Goal: Task Accomplishment & Management: Manage account settings

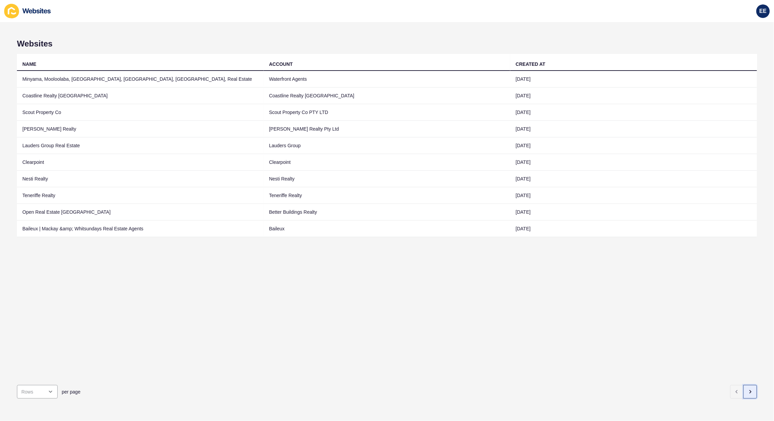
click at [747, 385] on button "button" at bounding box center [750, 392] width 14 height 14
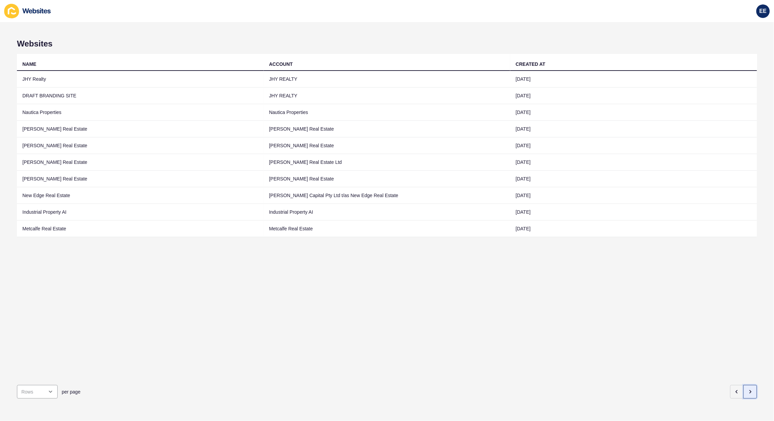
click at [747, 385] on button "button" at bounding box center [750, 392] width 14 height 14
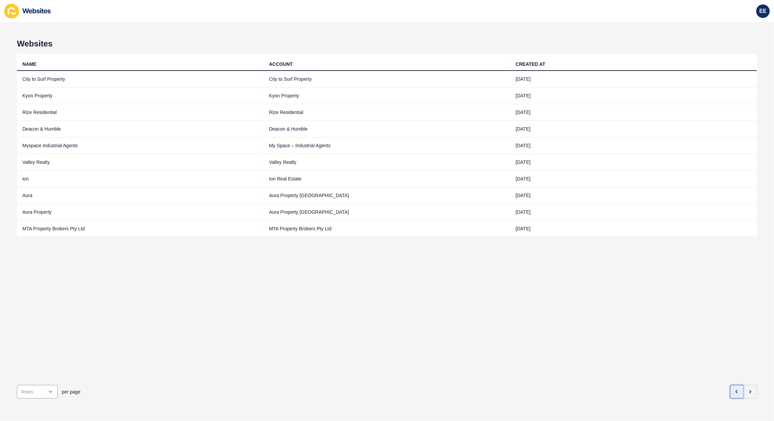
click at [734, 389] on icon "button" at bounding box center [736, 391] width 5 height 5
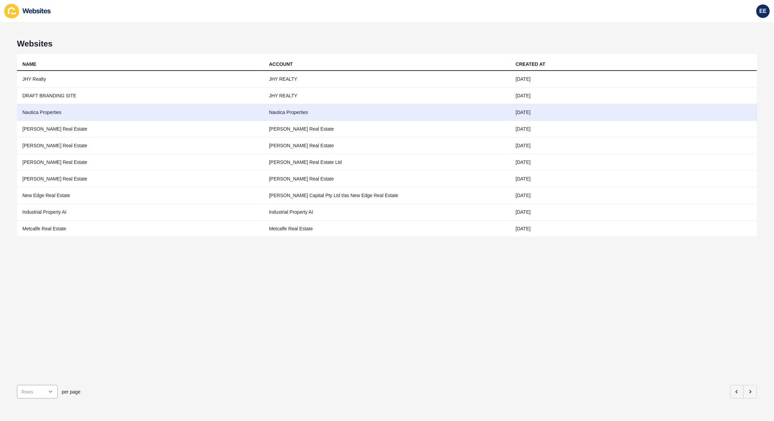
click at [50, 111] on td "Nautica Properties" at bounding box center [140, 112] width 247 height 17
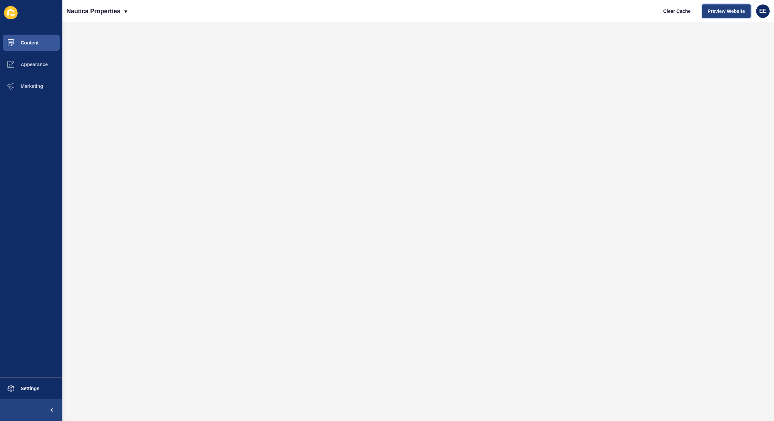
click at [722, 14] on span "Preview Website" at bounding box center [726, 11] width 37 height 7
click at [36, 65] on span "Appearance" at bounding box center [23, 64] width 49 height 5
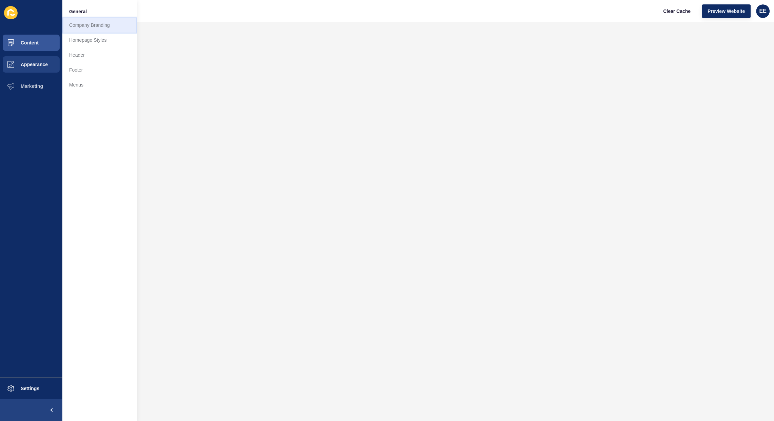
click at [85, 23] on link "Company Branding" at bounding box center [99, 25] width 75 height 15
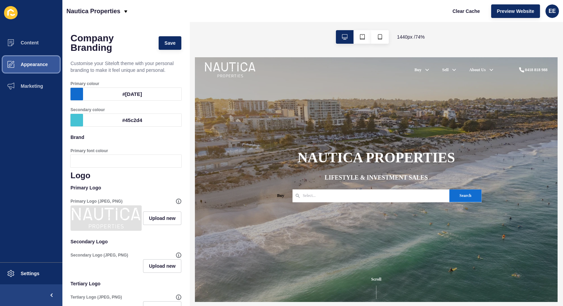
click at [40, 64] on span "Appearance" at bounding box center [23, 64] width 49 height 5
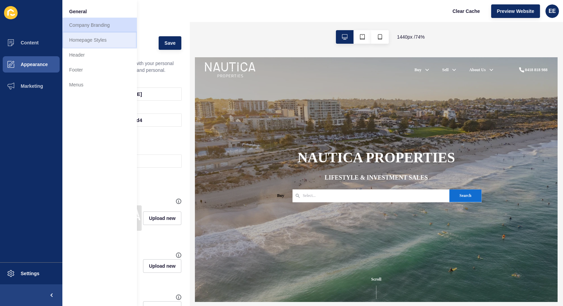
click at [89, 42] on link "Homepage Styles" at bounding box center [99, 40] width 75 height 15
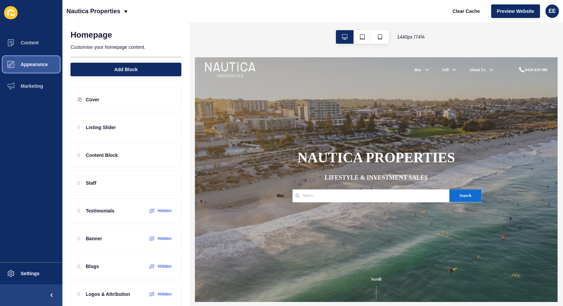
click at [31, 66] on span "Appearance" at bounding box center [23, 64] width 49 height 5
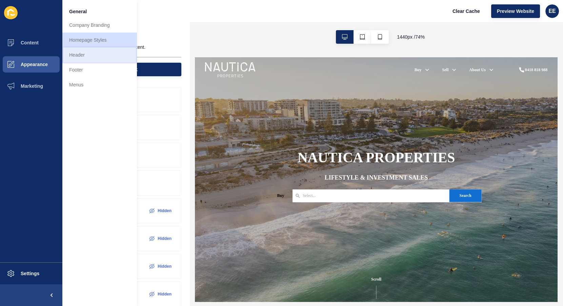
click at [80, 56] on link "Header" at bounding box center [99, 54] width 75 height 15
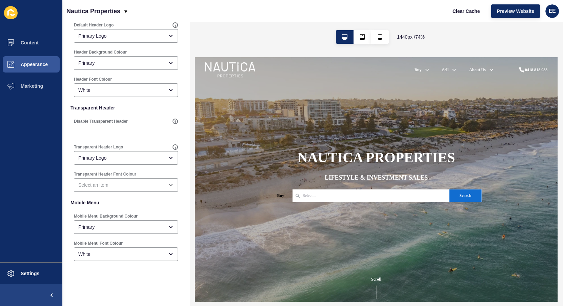
scroll to position [94, 0]
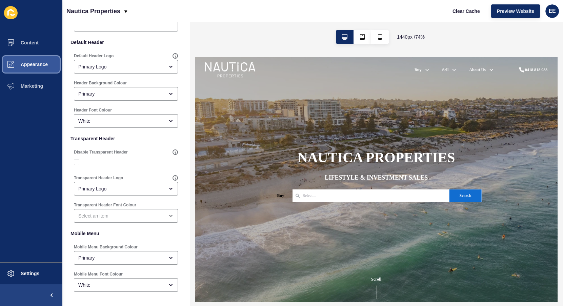
click at [25, 62] on span "Appearance" at bounding box center [23, 64] width 49 height 5
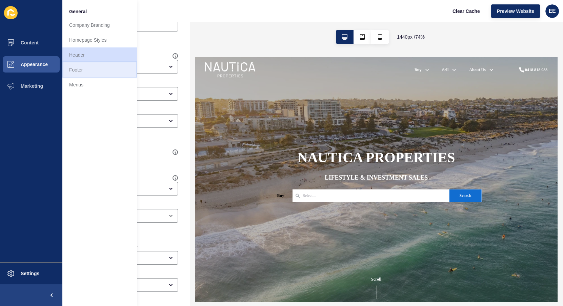
click at [82, 69] on link "Footer" at bounding box center [99, 69] width 75 height 15
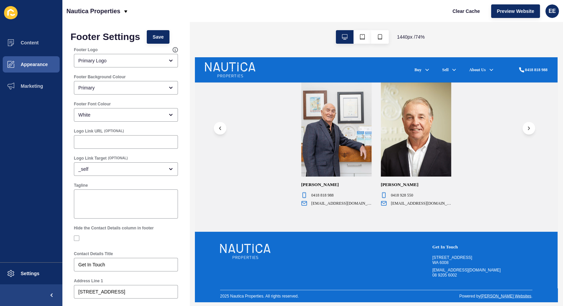
scroll to position [616, 0]
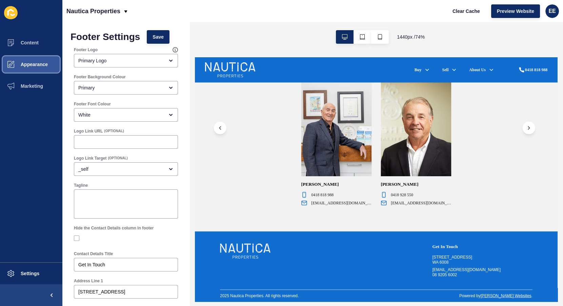
click at [31, 64] on span "Appearance" at bounding box center [23, 64] width 49 height 5
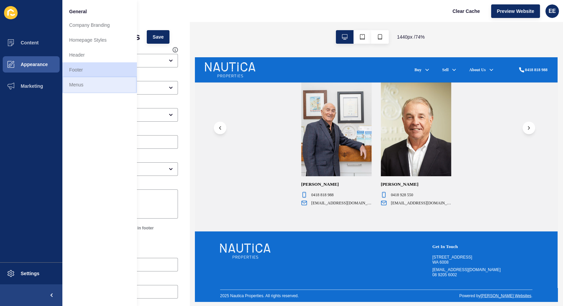
click at [79, 82] on link "Menus" at bounding box center [99, 84] width 75 height 15
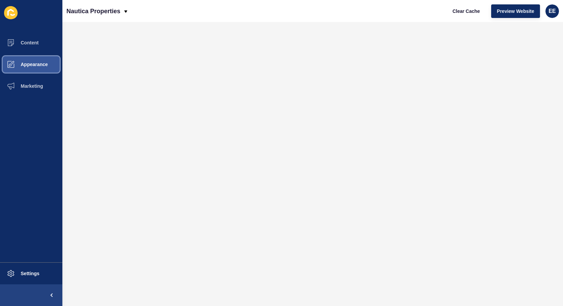
click at [28, 65] on span "Appearance" at bounding box center [23, 64] width 49 height 5
click at [34, 58] on button "Appearance" at bounding box center [31, 65] width 62 height 22
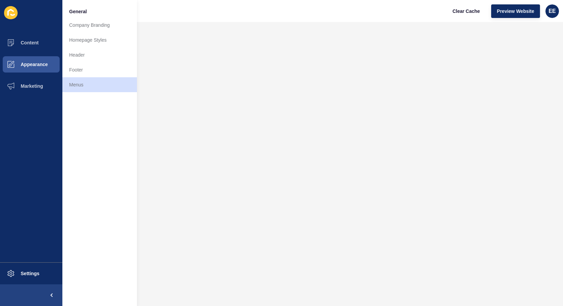
click at [42, 122] on ul "Content Appearance Marketing" at bounding box center [31, 147] width 62 height 230
click at [36, 86] on span "Marketing" at bounding box center [21, 85] width 44 height 5
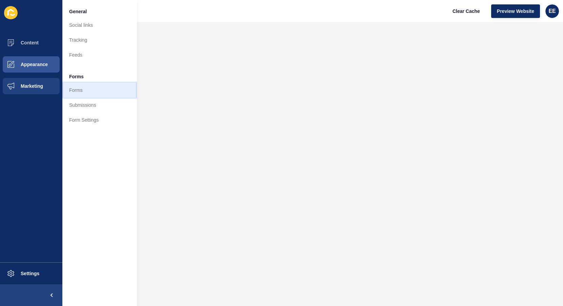
click at [78, 88] on link "Forms" at bounding box center [99, 90] width 75 height 15
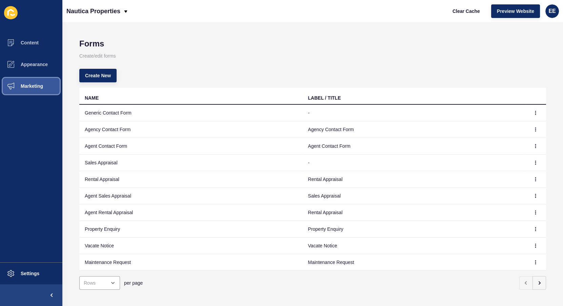
click at [24, 87] on span "Marketing" at bounding box center [21, 85] width 44 height 5
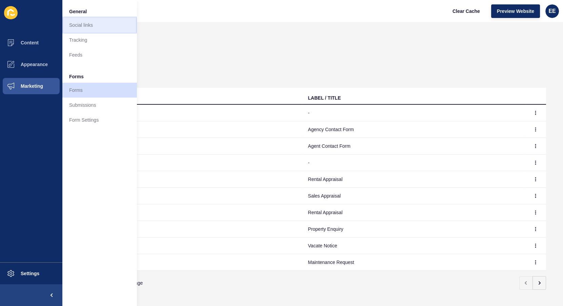
click at [108, 27] on link "Social links" at bounding box center [99, 25] width 75 height 15
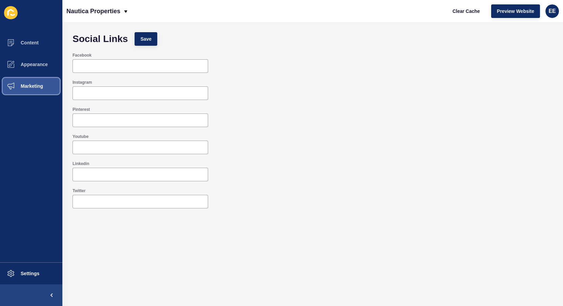
click at [38, 89] on button "Marketing" at bounding box center [31, 86] width 62 height 22
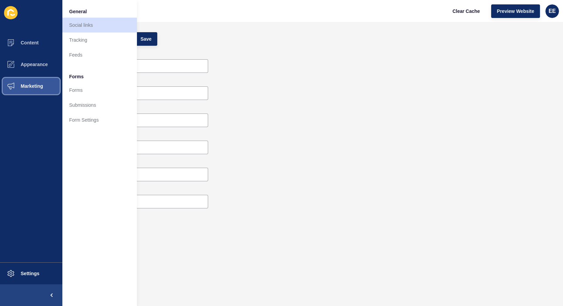
click at [36, 89] on button "Marketing" at bounding box center [31, 86] width 62 height 22
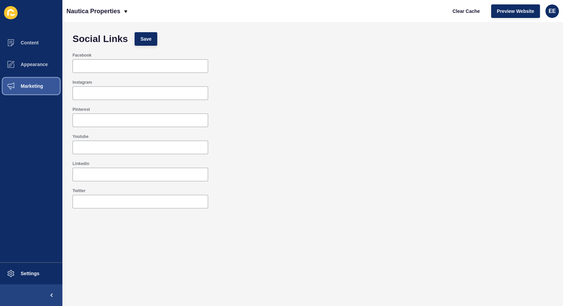
click at [38, 85] on span "Marketing" at bounding box center [21, 85] width 44 height 5
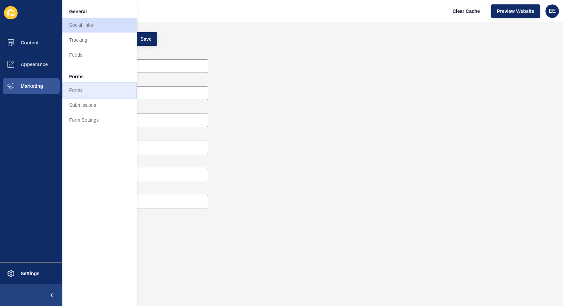
click at [74, 92] on link "Forms" at bounding box center [99, 90] width 75 height 15
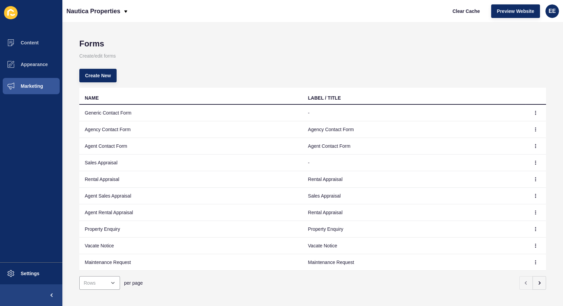
scroll to position [7, 0]
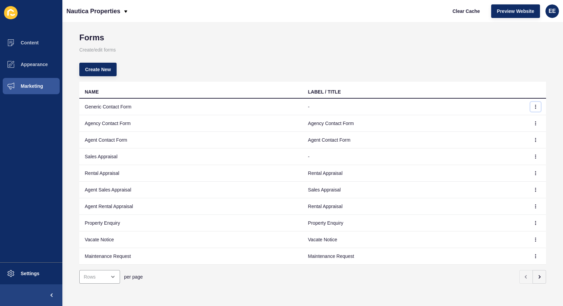
drag, startPoint x: 530, startPoint y: 107, endPoint x: 557, endPoint y: 113, distance: 27.7
click at [533, 106] on icon "button" at bounding box center [535, 107] width 4 height 4
click at [503, 119] on link "Edit" at bounding box center [511, 118] width 47 height 15
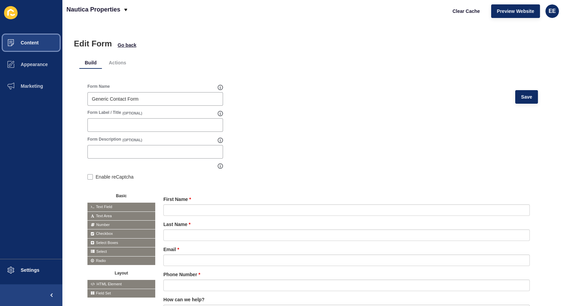
click at [33, 44] on span "Content" at bounding box center [19, 42] width 40 height 5
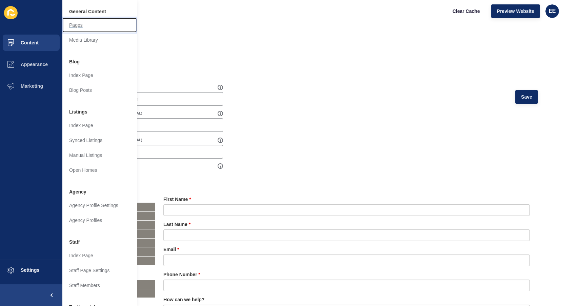
click at [72, 25] on link "Pages" at bounding box center [99, 25] width 75 height 15
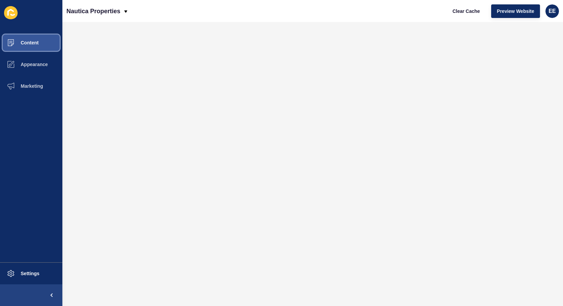
click at [34, 42] on span "Content" at bounding box center [19, 42] width 40 height 5
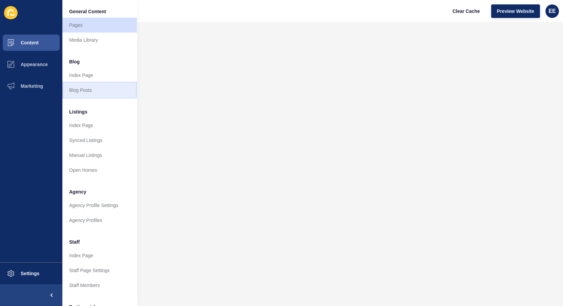
click at [89, 89] on link "Blog Posts" at bounding box center [99, 90] width 75 height 15
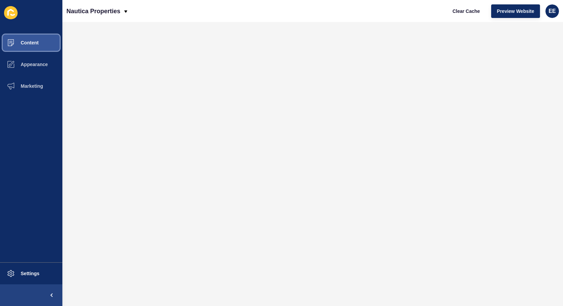
click at [24, 37] on button "Content" at bounding box center [31, 43] width 62 height 22
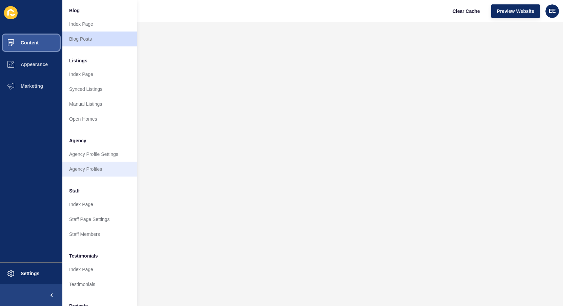
scroll to position [61, 0]
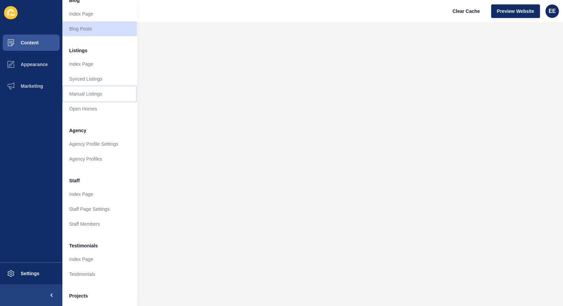
drag, startPoint x: 75, startPoint y: 92, endPoint x: 116, endPoint y: 99, distance: 41.6
click at [75, 92] on link "Manual Listings" at bounding box center [99, 93] width 75 height 15
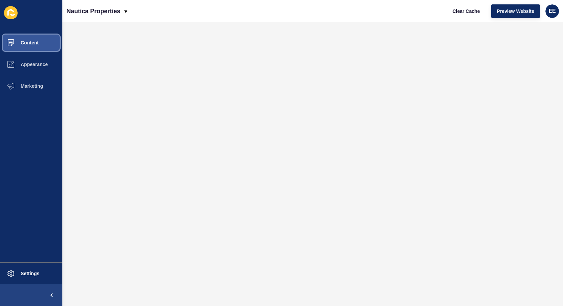
click at [39, 48] on button "Content" at bounding box center [31, 43] width 62 height 22
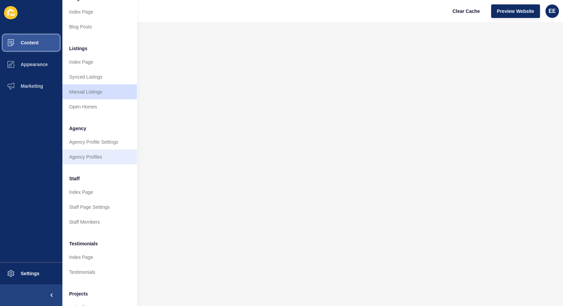
scroll to position [92, 0]
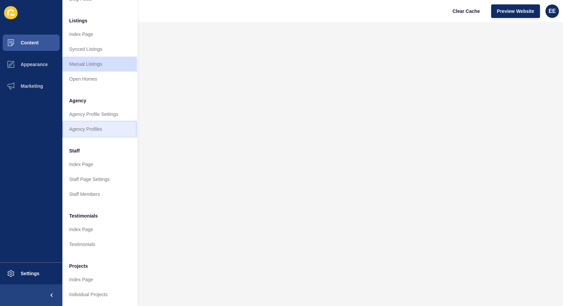
click at [80, 128] on link "Agency Profiles" at bounding box center [99, 129] width 75 height 15
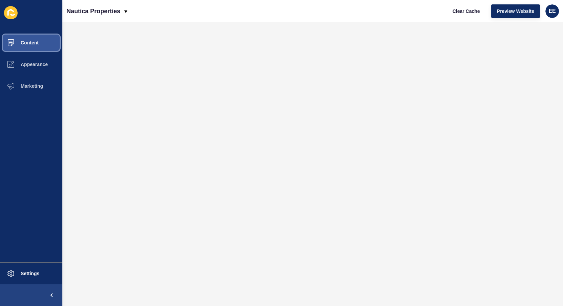
click at [34, 46] on button "Content" at bounding box center [31, 43] width 62 height 22
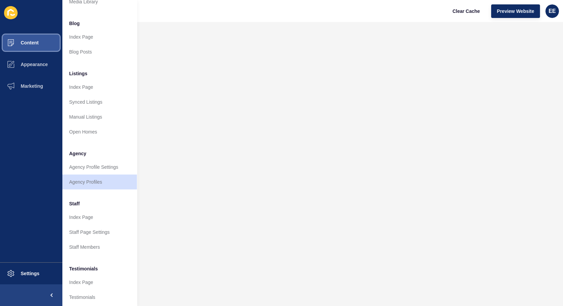
scroll to position [92, 0]
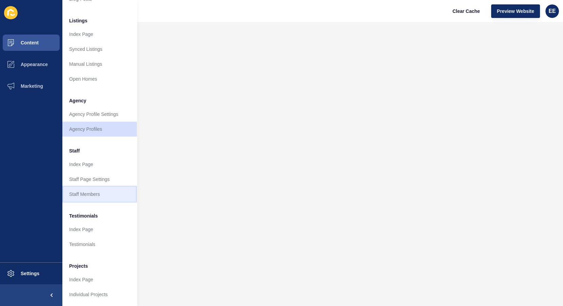
click at [87, 192] on link "Staff Members" at bounding box center [99, 194] width 75 height 15
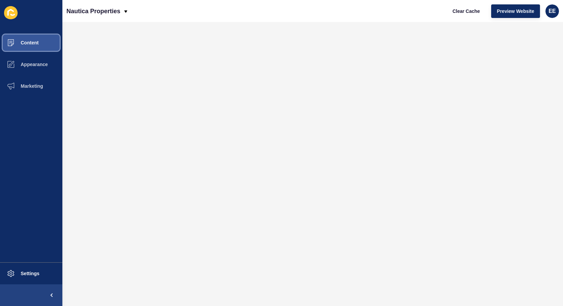
click at [33, 40] on span "Content" at bounding box center [19, 42] width 40 height 5
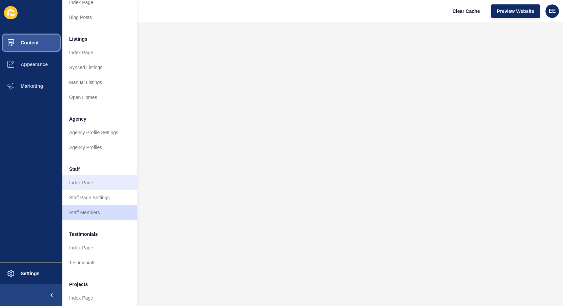
scroll to position [96, 0]
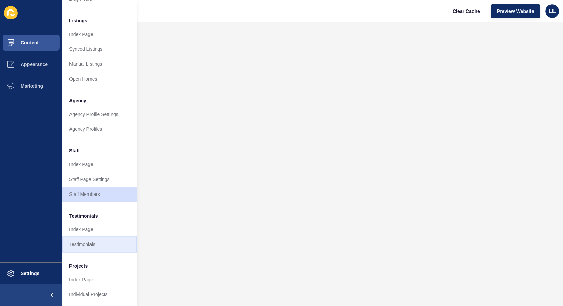
click at [93, 241] on link "Testimonials" at bounding box center [99, 244] width 75 height 15
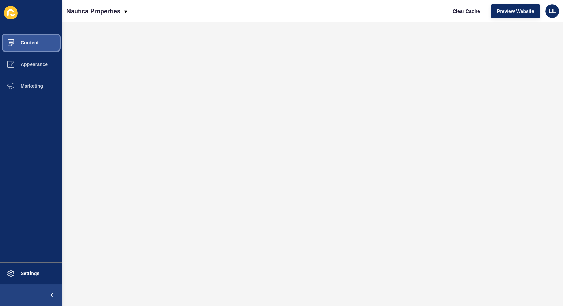
click at [32, 43] on span "Content" at bounding box center [19, 42] width 40 height 5
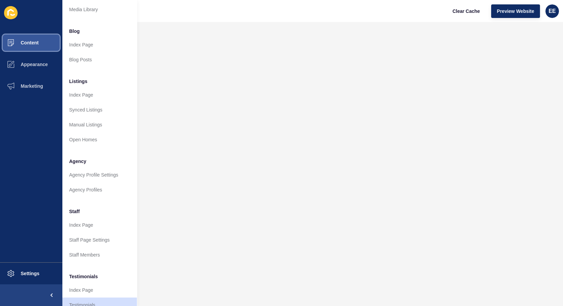
scroll to position [96, 0]
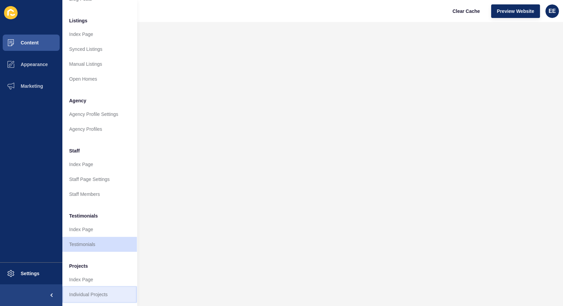
click at [76, 288] on link "Individual Projects" at bounding box center [99, 294] width 75 height 15
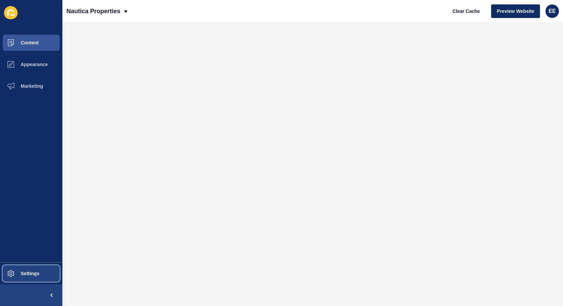
click at [18, 274] on span "Settings" at bounding box center [19, 273] width 40 height 5
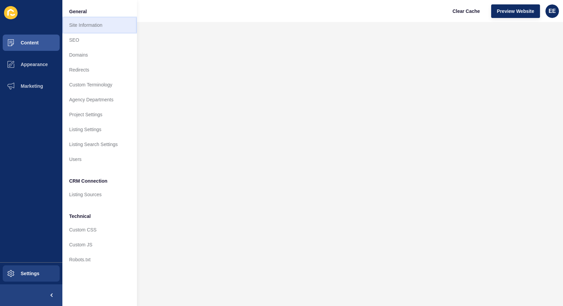
click at [97, 24] on link "Site Information" at bounding box center [99, 25] width 75 height 15
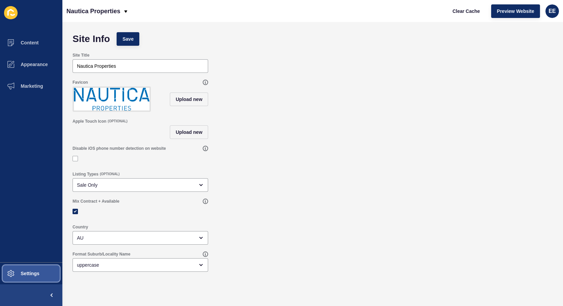
click at [31, 273] on span "Settings" at bounding box center [19, 273] width 40 height 5
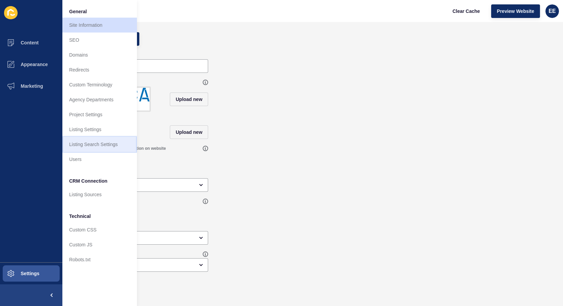
click at [88, 144] on link "Listing Search Settings" at bounding box center [99, 144] width 75 height 15
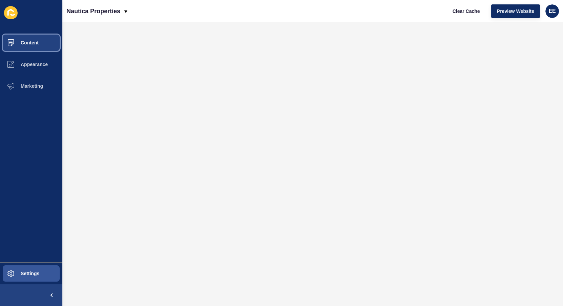
click at [22, 46] on button "Content" at bounding box center [31, 43] width 62 height 22
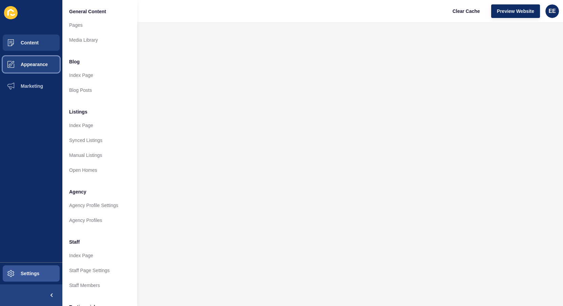
click at [27, 64] on span "Appearance" at bounding box center [23, 64] width 49 height 5
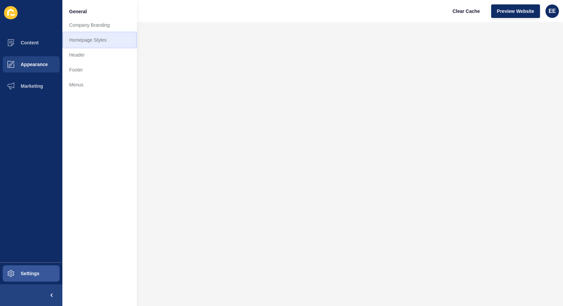
click at [87, 38] on link "Homepage Styles" at bounding box center [99, 40] width 75 height 15
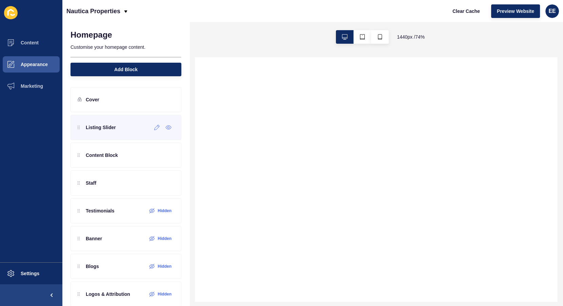
click at [106, 133] on div "Listing Slider" at bounding box center [125, 127] width 111 height 25
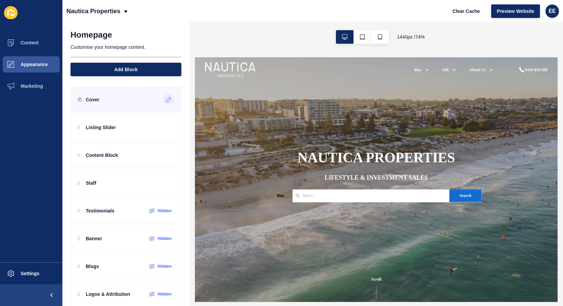
click at [166, 98] on icon at bounding box center [169, 99] width 6 height 5
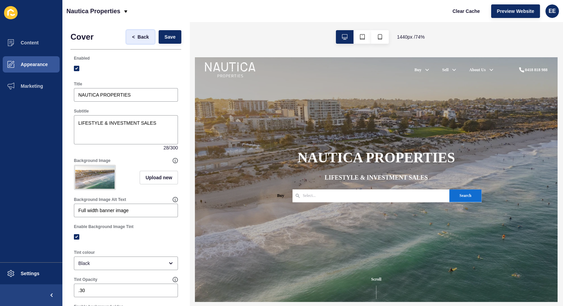
click at [132, 34] on span "<" at bounding box center [133, 37] width 3 height 7
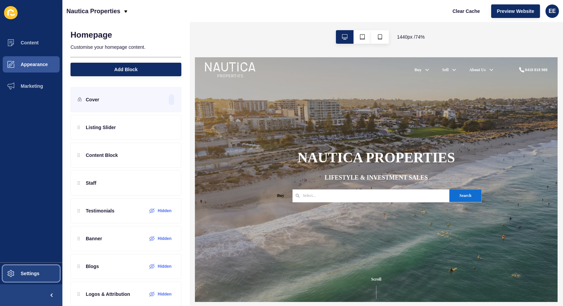
click at [34, 272] on span "Settings" at bounding box center [19, 273] width 40 height 5
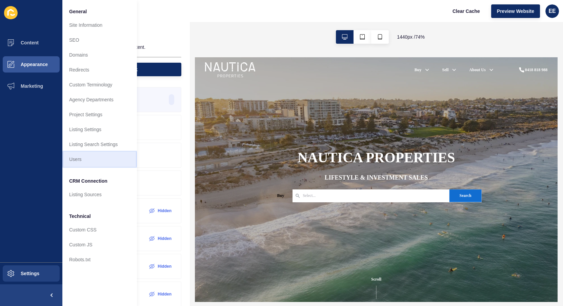
click at [82, 159] on link "Users" at bounding box center [99, 159] width 75 height 15
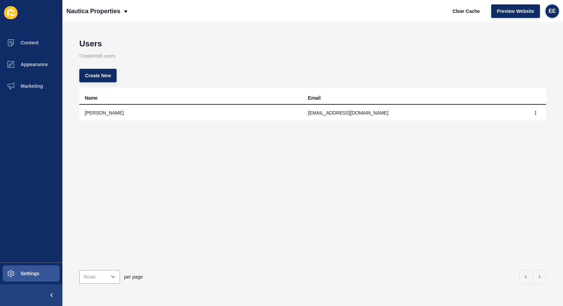
click at [551, 8] on span "EE" at bounding box center [551, 11] width 7 height 7
click at [519, 59] on link "Logout" at bounding box center [535, 56] width 50 height 15
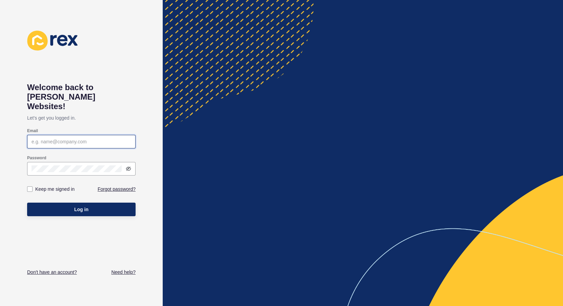
type input "[PERSON_NAME][EMAIL_ADDRESS][PERSON_NAME][DOMAIN_NAME]"
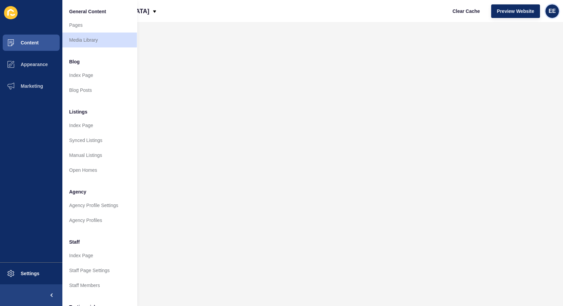
click at [552, 9] on span "EE" at bounding box center [551, 11] width 7 height 7
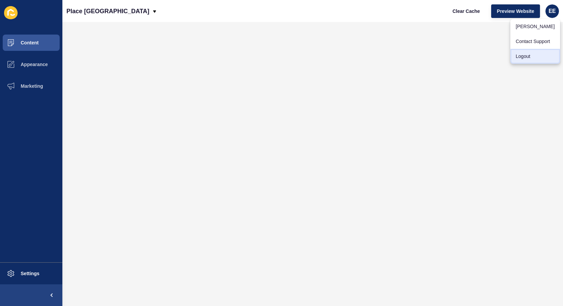
click at [516, 55] on link "Logout" at bounding box center [535, 56] width 50 height 15
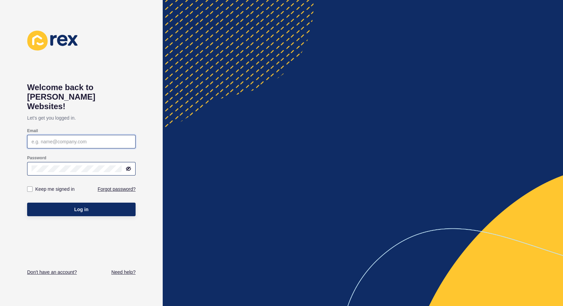
type input "[PERSON_NAME][EMAIL_ADDRESS][PERSON_NAME][DOMAIN_NAME]"
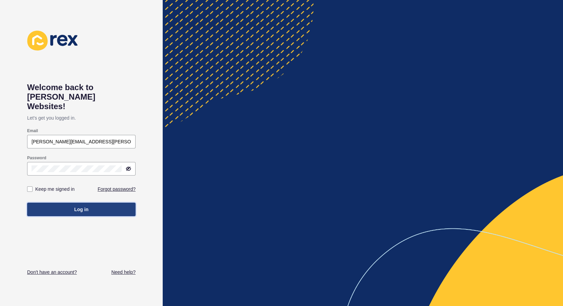
click at [59, 204] on button "Log in" at bounding box center [81, 210] width 108 height 14
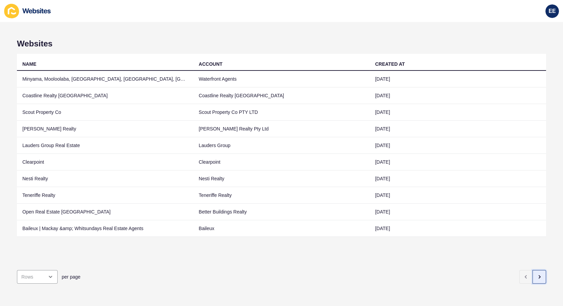
click at [539, 273] on button "button" at bounding box center [539, 277] width 14 height 14
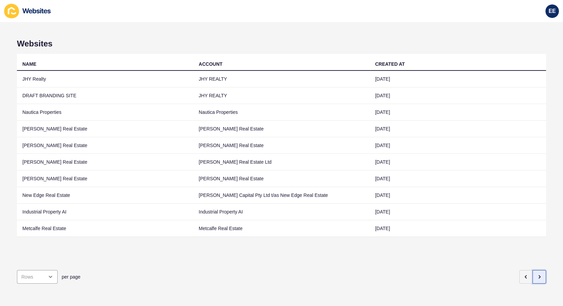
click at [536, 274] on icon "button" at bounding box center [538, 276] width 5 height 5
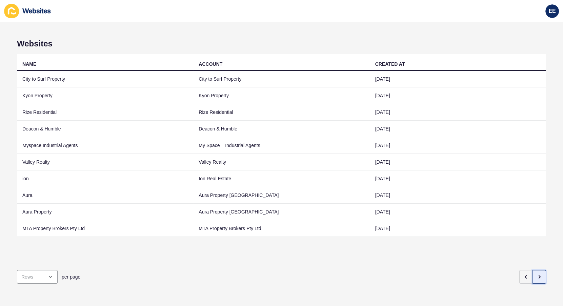
click at [536, 274] on icon "button" at bounding box center [538, 276] width 5 height 5
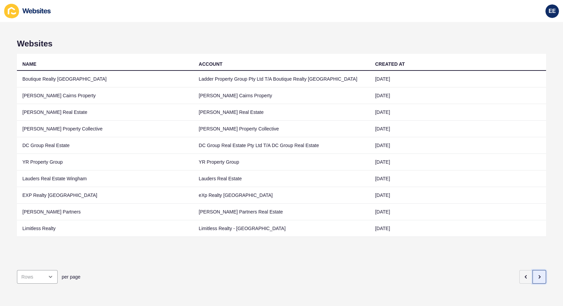
click at [536, 274] on icon "button" at bounding box center [538, 276] width 5 height 5
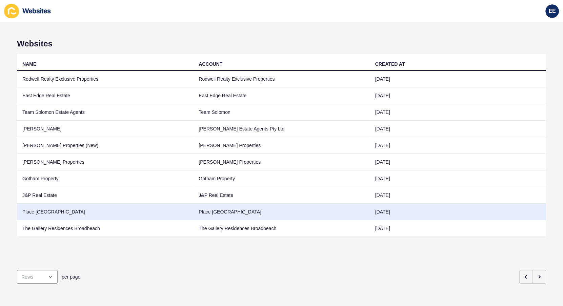
click at [40, 209] on td "Place [GEOGRAPHIC_DATA]" at bounding box center [105, 212] width 176 height 17
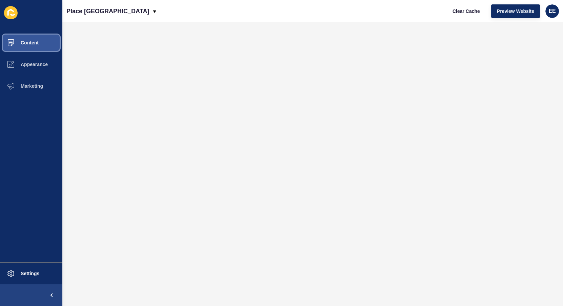
click at [25, 43] on span "Content" at bounding box center [19, 42] width 40 height 5
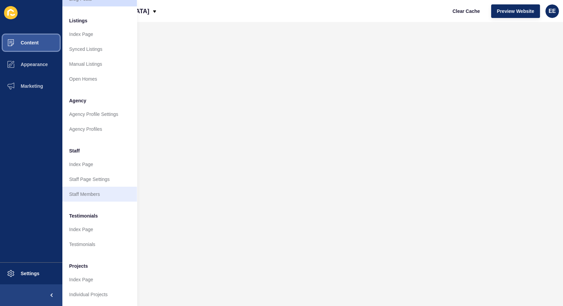
scroll to position [96, 0]
click at [87, 190] on link "Staff Members" at bounding box center [99, 194] width 75 height 15
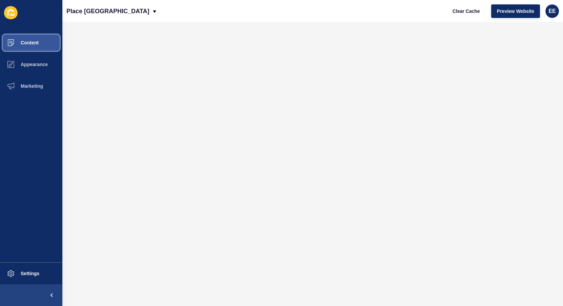
click at [31, 37] on button "Content" at bounding box center [31, 43] width 62 height 22
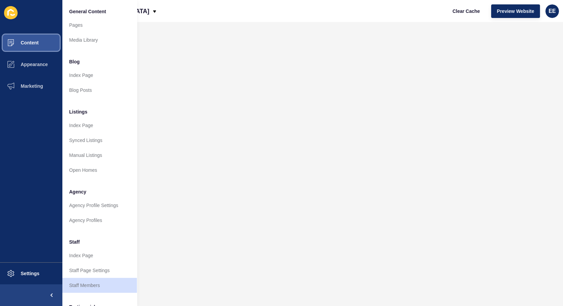
scroll to position [92, 0]
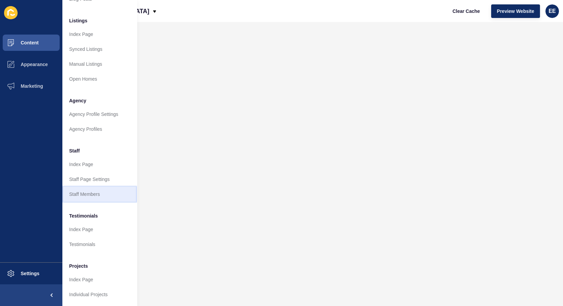
click at [93, 194] on link "Staff Members" at bounding box center [99, 194] width 75 height 15
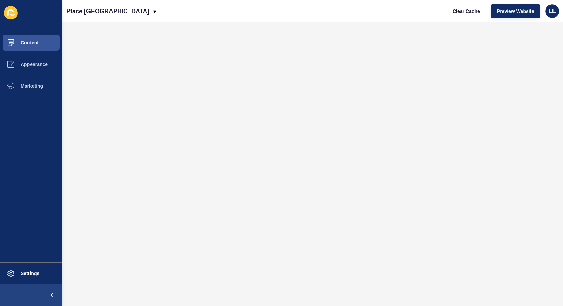
scroll to position [0, 0]
click at [34, 40] on span "Content" at bounding box center [19, 42] width 40 height 5
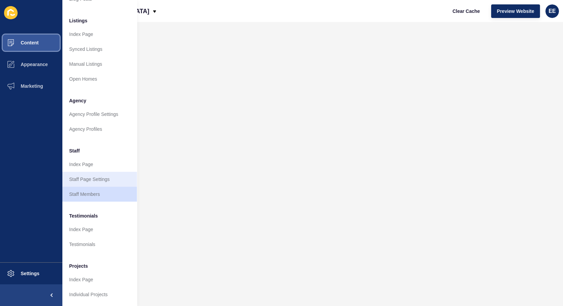
scroll to position [96, 0]
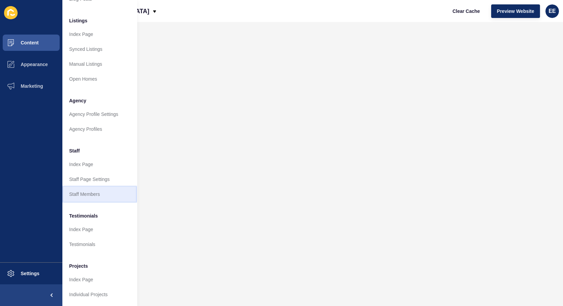
click at [92, 190] on link "Staff Members" at bounding box center [99, 194] width 75 height 15
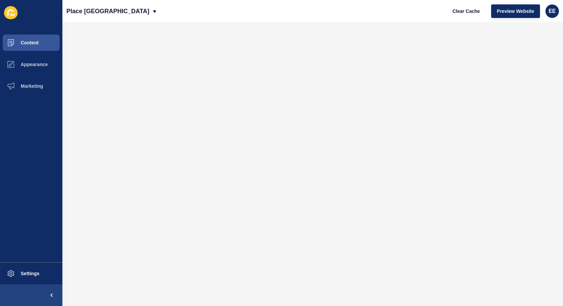
scroll to position [0, 0]
click at [34, 40] on span "Content" at bounding box center [19, 42] width 40 height 5
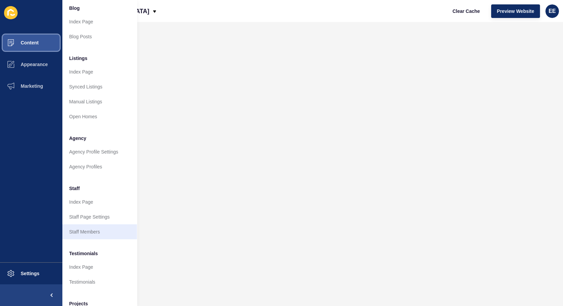
scroll to position [96, 0]
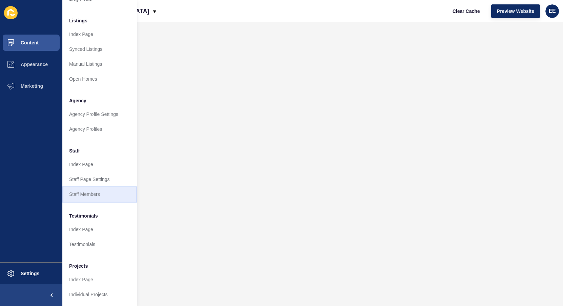
click at [90, 188] on link "Staff Members" at bounding box center [99, 194] width 75 height 15
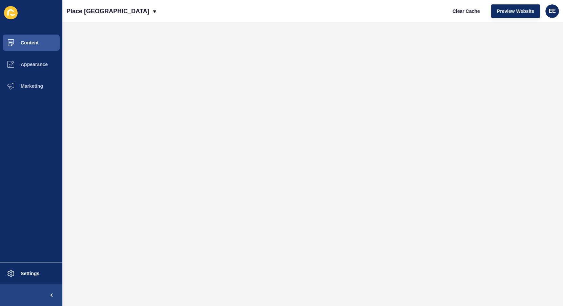
scroll to position [0, 0]
click at [36, 39] on button "Content" at bounding box center [31, 43] width 62 height 22
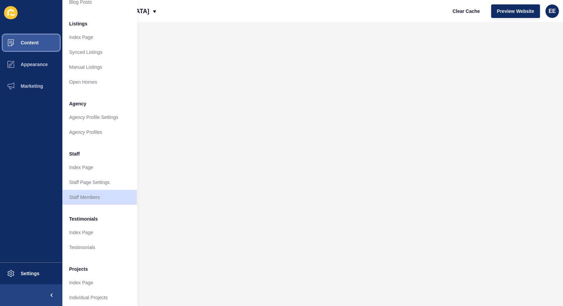
scroll to position [92, 0]
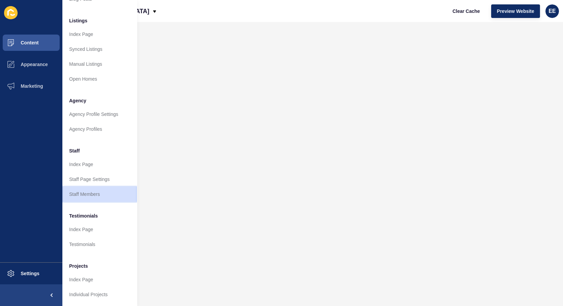
drag, startPoint x: 84, startPoint y: 191, endPoint x: 108, endPoint y: 190, distance: 24.1
click at [85, 190] on link "Staff Members" at bounding box center [99, 194] width 75 height 15
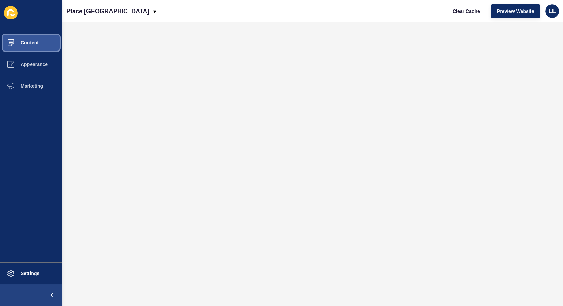
click at [31, 46] on button "Content" at bounding box center [31, 43] width 62 height 22
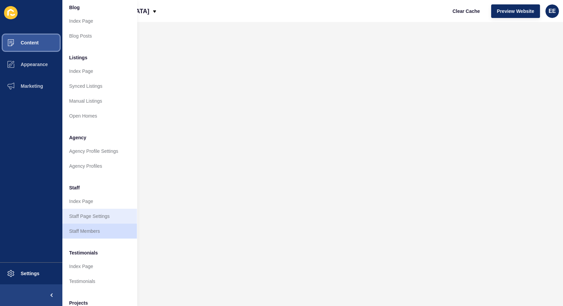
scroll to position [61, 0]
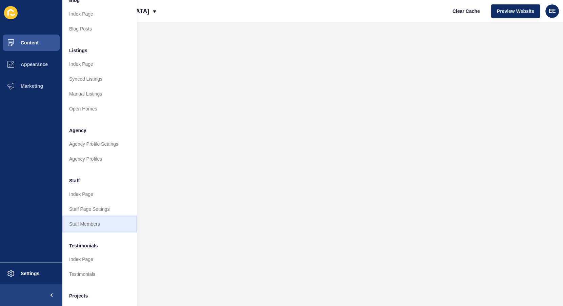
click at [85, 226] on link "Staff Members" at bounding box center [99, 224] width 75 height 15
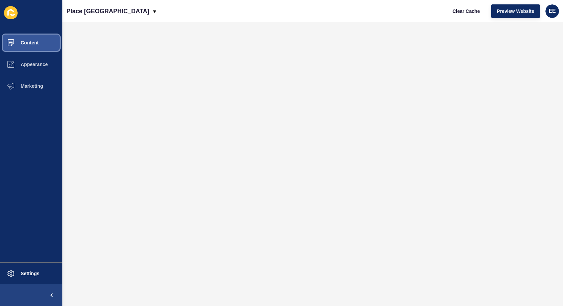
click at [33, 43] on span "Content" at bounding box center [19, 42] width 40 height 5
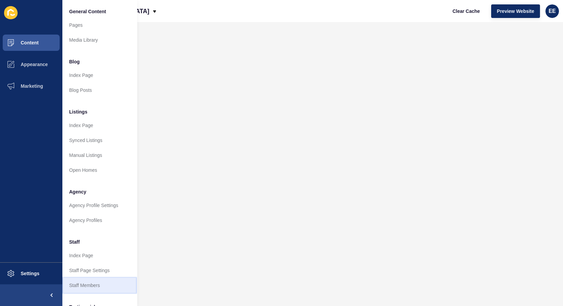
click at [90, 286] on link "Staff Members" at bounding box center [99, 285] width 75 height 15
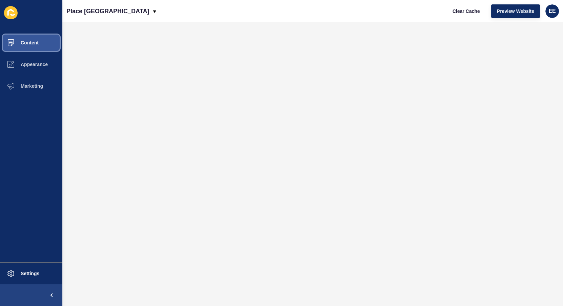
click at [37, 40] on span "Content" at bounding box center [19, 42] width 40 height 5
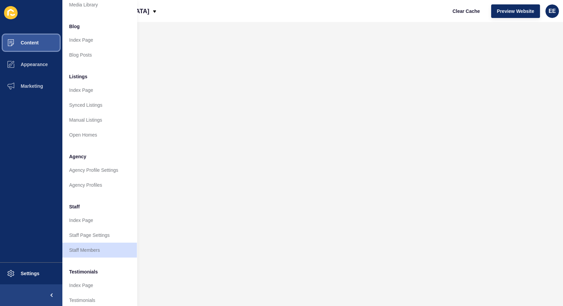
scroll to position [61, 0]
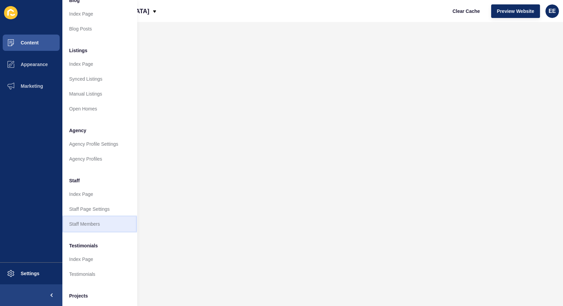
click at [91, 226] on link "Staff Members" at bounding box center [99, 224] width 75 height 15
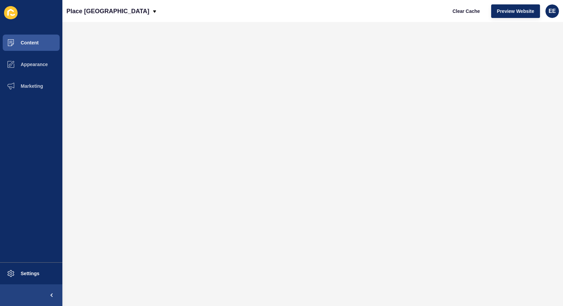
scroll to position [0, 0]
click at [44, 44] on button "Content" at bounding box center [31, 43] width 62 height 22
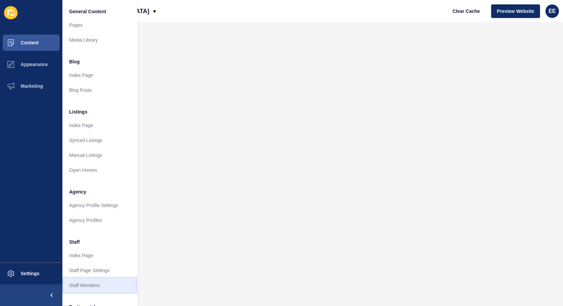
click at [80, 289] on link "Staff Members" at bounding box center [99, 285] width 75 height 15
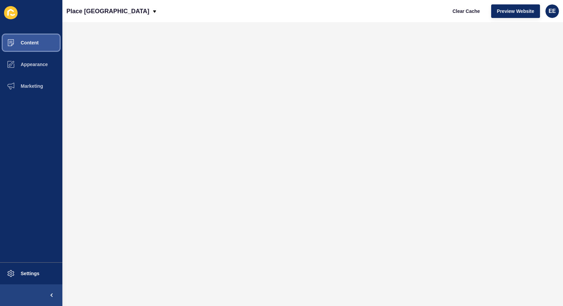
click at [37, 44] on span "Content" at bounding box center [19, 42] width 40 height 5
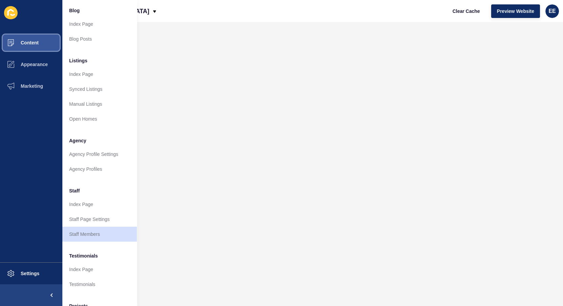
scroll to position [96, 0]
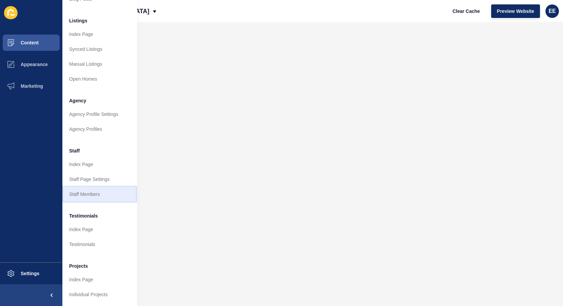
click at [94, 195] on link "Staff Members" at bounding box center [99, 194] width 75 height 15
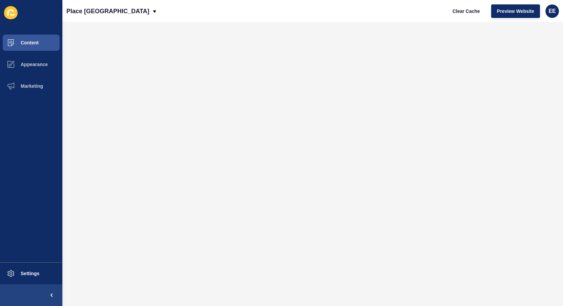
scroll to position [0, 0]
click at [41, 40] on button "Content" at bounding box center [31, 43] width 62 height 22
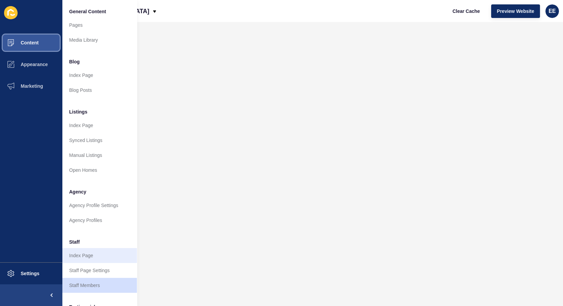
scroll to position [96, 0]
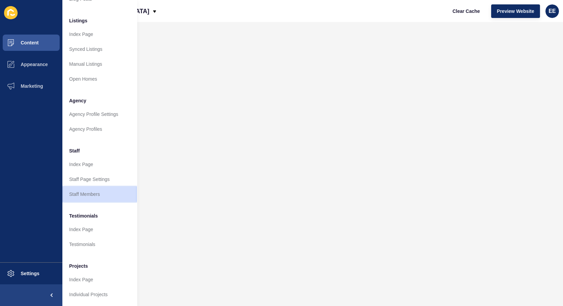
drag, startPoint x: 91, startPoint y: 193, endPoint x: 95, endPoint y: 193, distance: 3.7
click at [92, 193] on link "Staff Members" at bounding box center [99, 194] width 75 height 15
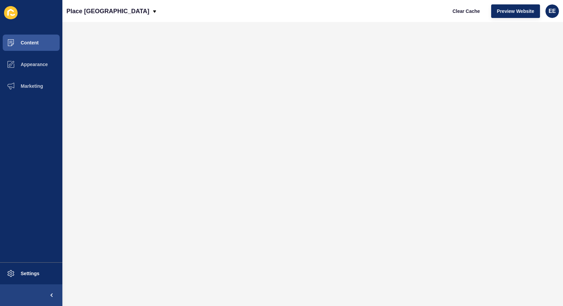
scroll to position [0, 0]
click at [37, 42] on span "Content" at bounding box center [19, 42] width 40 height 5
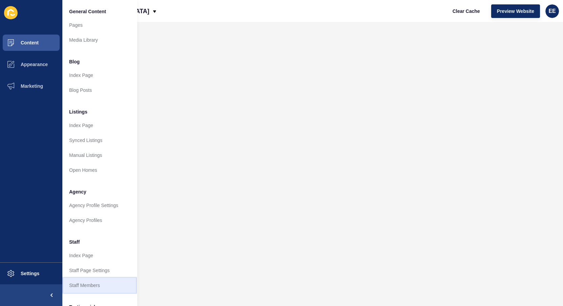
click at [87, 283] on link "Staff Members" at bounding box center [99, 285] width 75 height 15
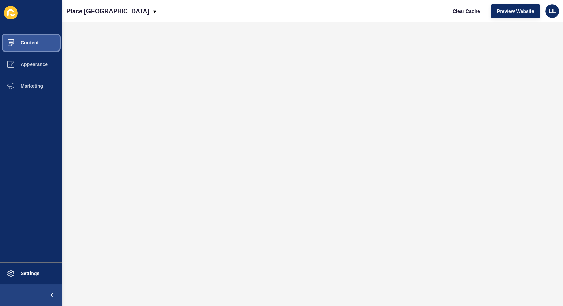
click at [39, 40] on span "Content" at bounding box center [19, 42] width 40 height 5
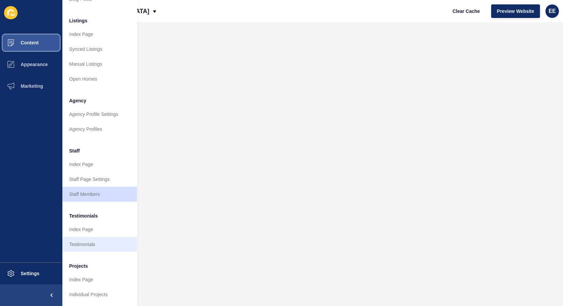
scroll to position [96, 0]
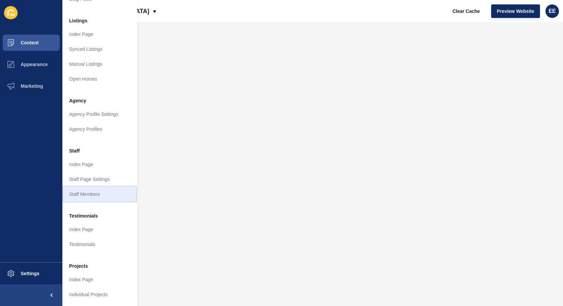
click at [88, 192] on link "Staff Members" at bounding box center [99, 194] width 75 height 15
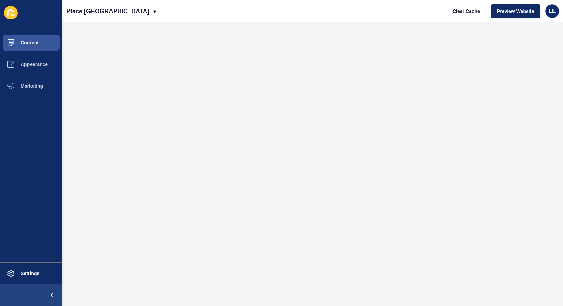
scroll to position [0, 0]
click at [44, 44] on button "Content" at bounding box center [31, 43] width 62 height 22
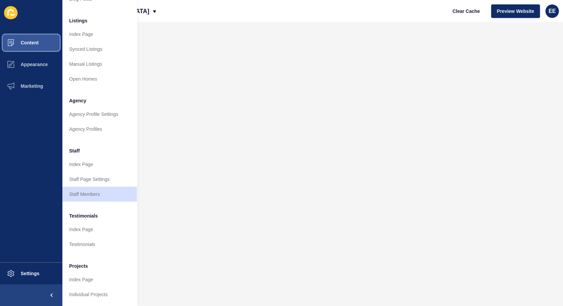
scroll to position [96, 0]
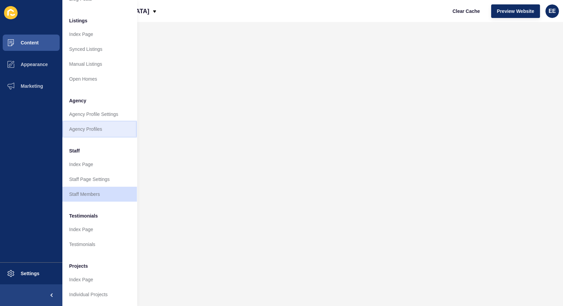
click at [86, 125] on link "Agency Profiles" at bounding box center [99, 129] width 75 height 15
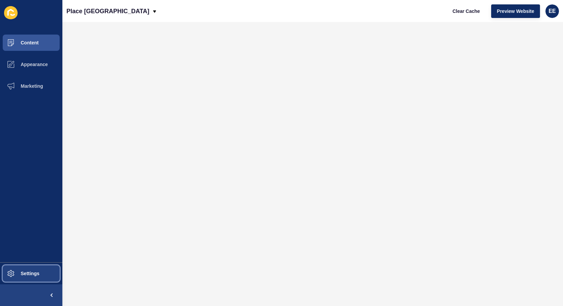
drag, startPoint x: 30, startPoint y: 274, endPoint x: 60, endPoint y: 257, distance: 34.9
click at [30, 273] on span "Settings" at bounding box center [19, 273] width 40 height 5
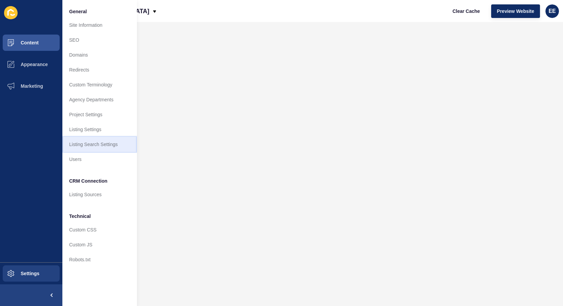
click at [89, 145] on link "Listing Search Settings" at bounding box center [99, 144] width 75 height 15
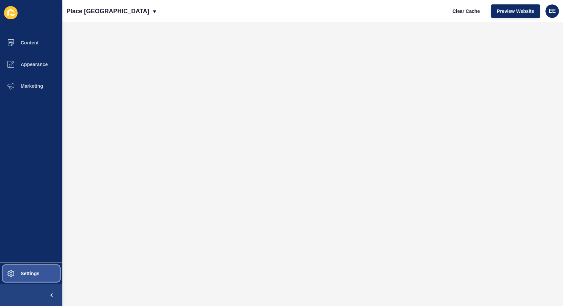
click at [31, 268] on button "Settings" at bounding box center [31, 274] width 62 height 22
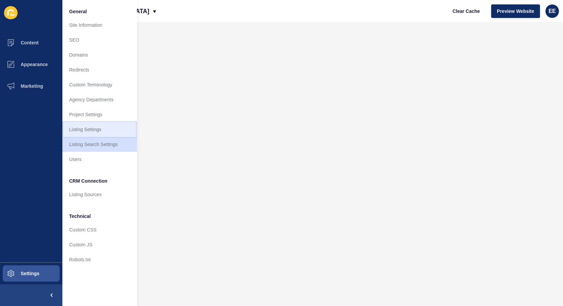
click at [95, 125] on link "Listing Settings" at bounding box center [99, 129] width 75 height 15
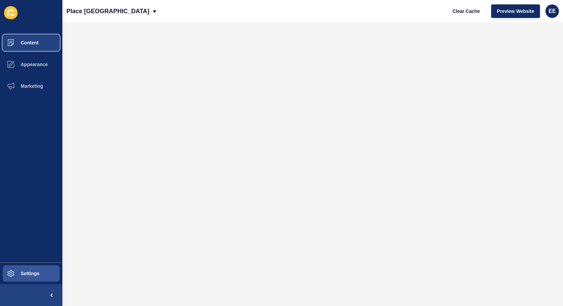
click at [46, 46] on button "Content" at bounding box center [31, 43] width 62 height 22
